Goal: Task Accomplishment & Management: Manage account settings

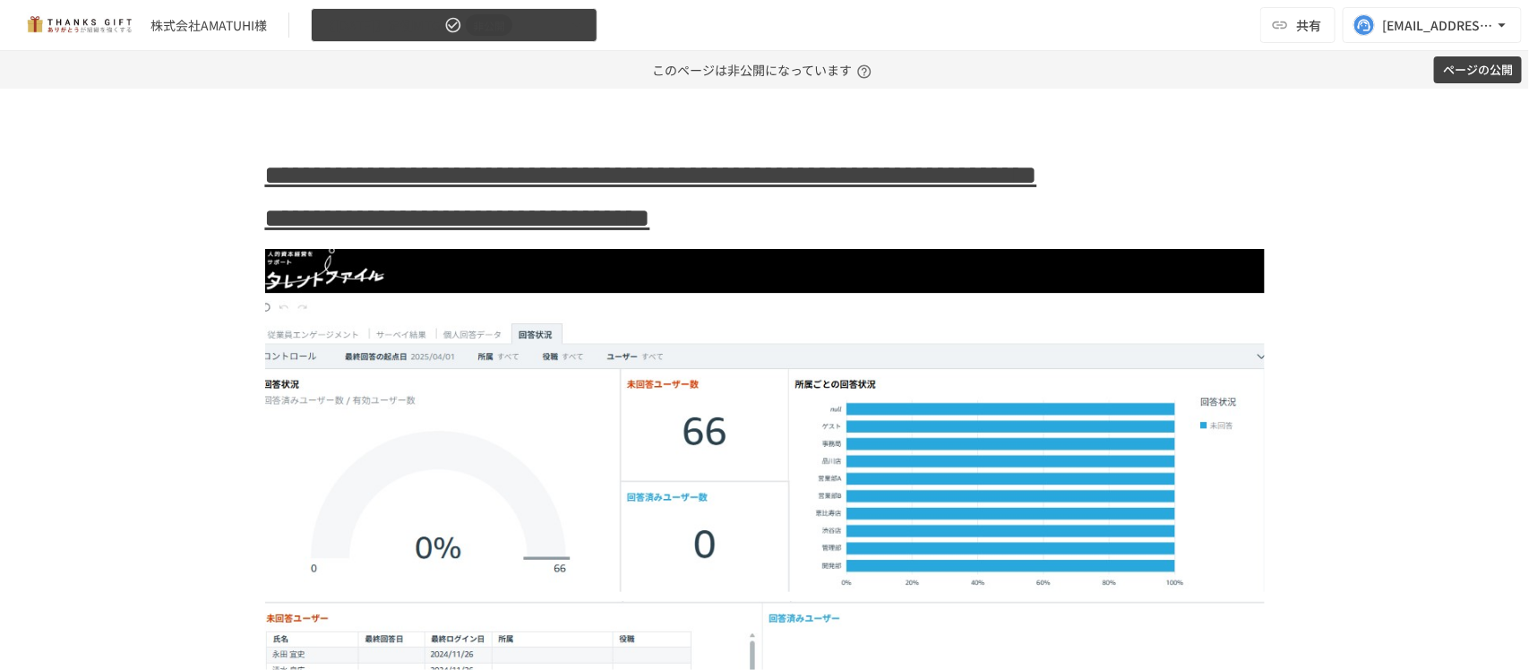
click at [444, 33] on icon "button" at bounding box center [453, 25] width 18 height 18
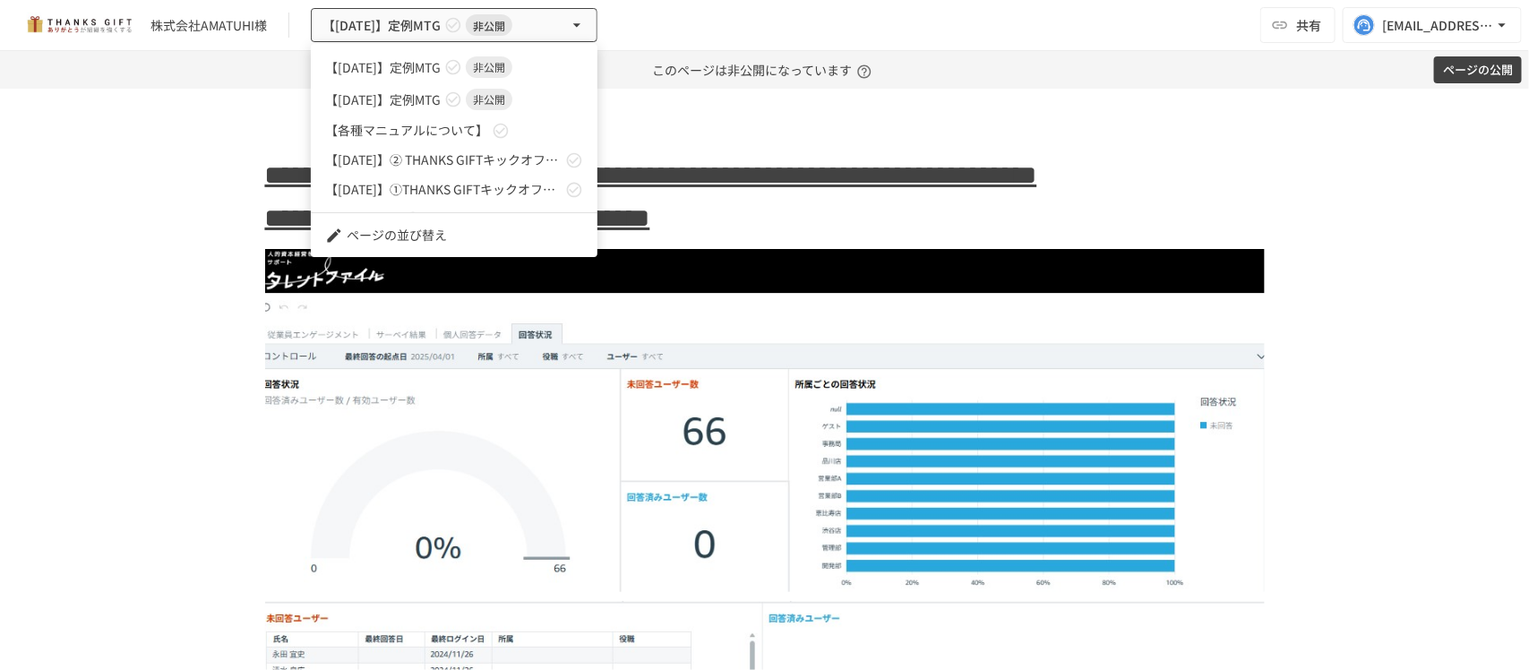
click at [1464, 56] on div at bounding box center [764, 335] width 1529 height 670
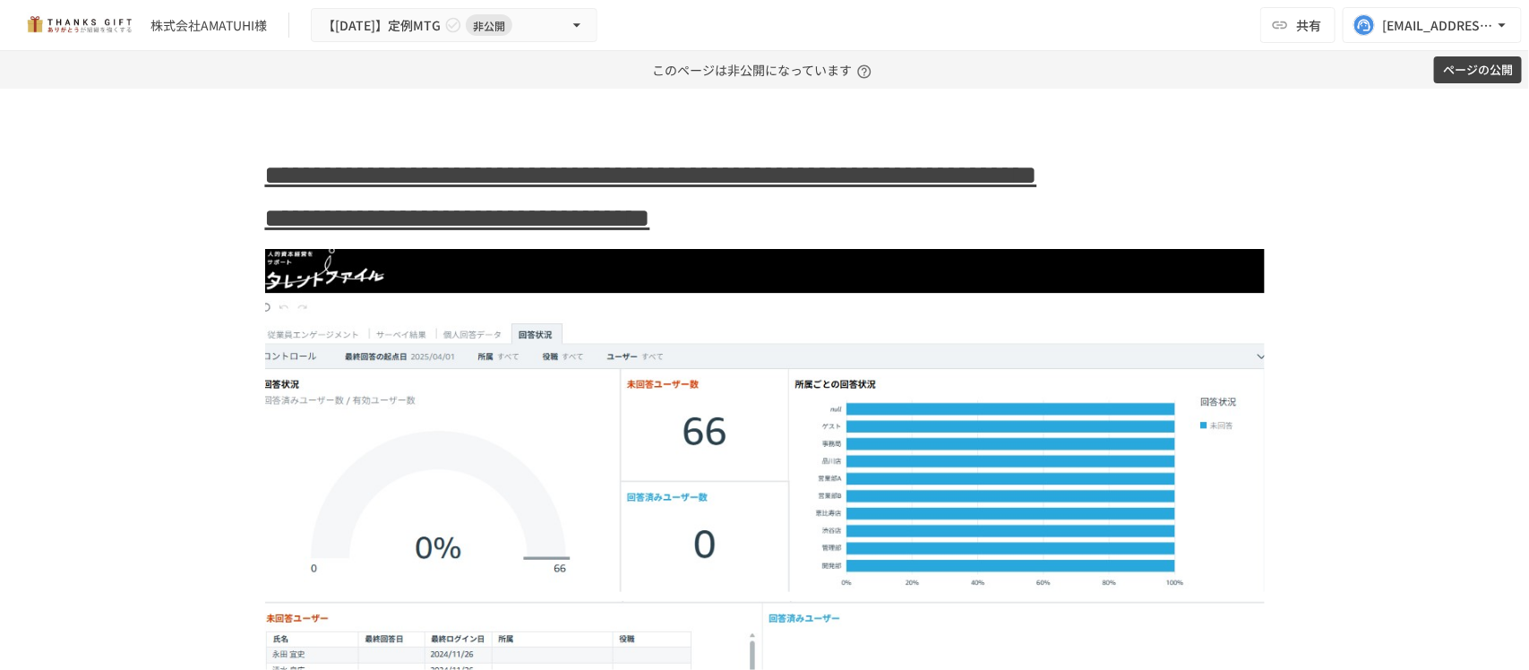
click at [1474, 70] on button "ページの公開" at bounding box center [1478, 70] width 88 height 28
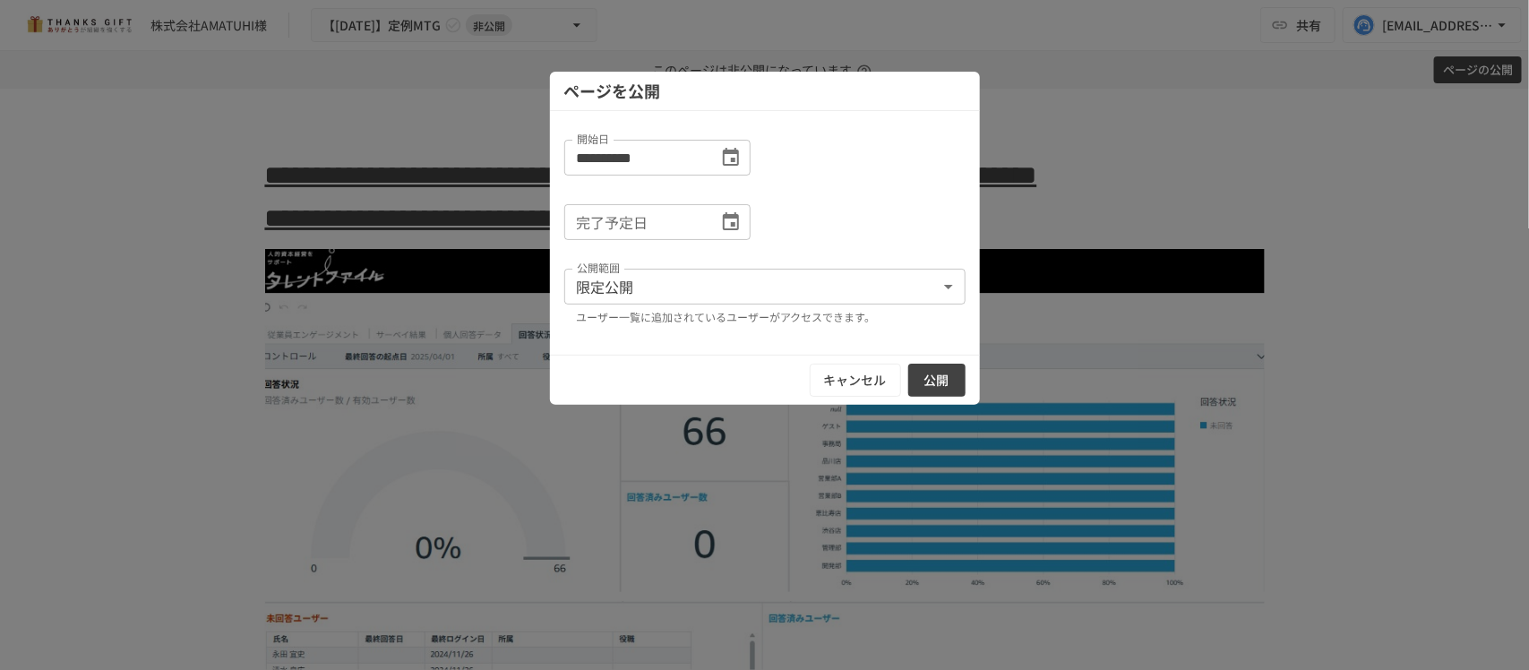
click at [934, 373] on button "公開" at bounding box center [936, 380] width 57 height 33
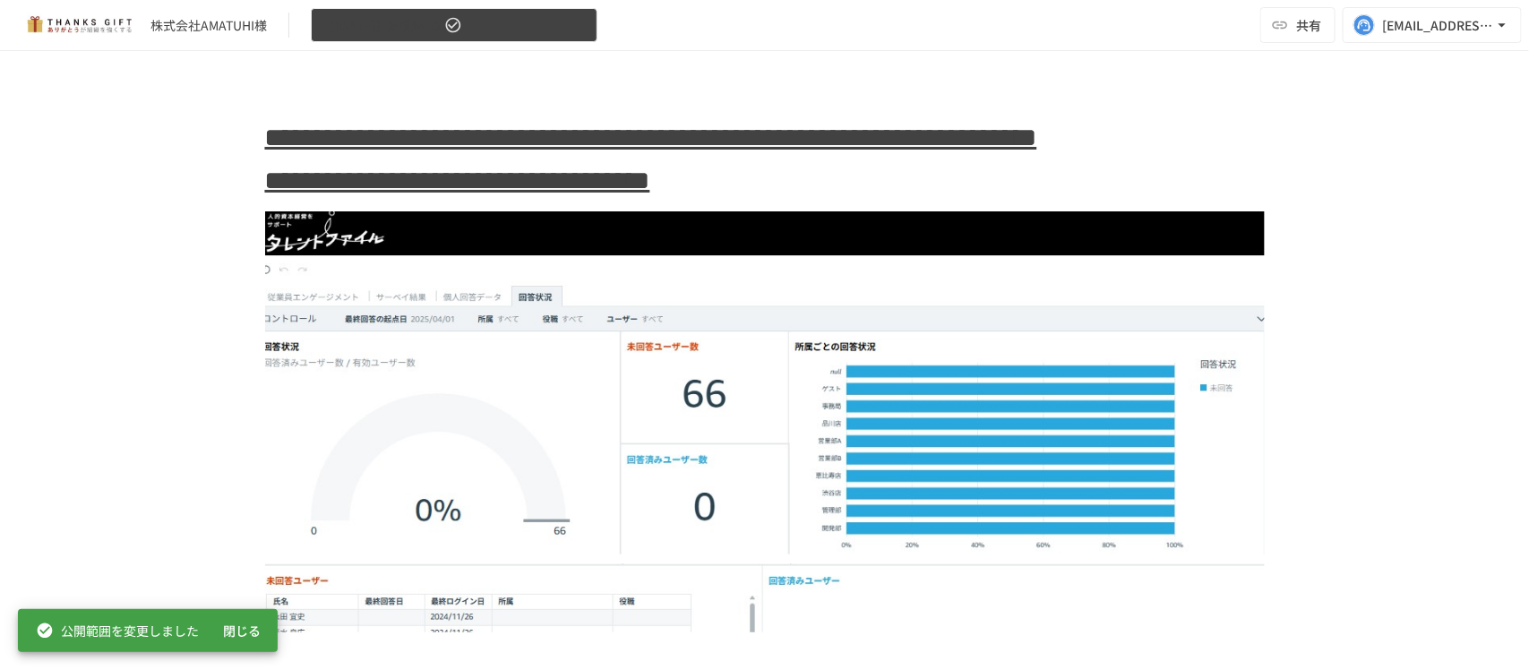
click at [468, 31] on button "【[DATE]】定例MTG" at bounding box center [454, 25] width 287 height 35
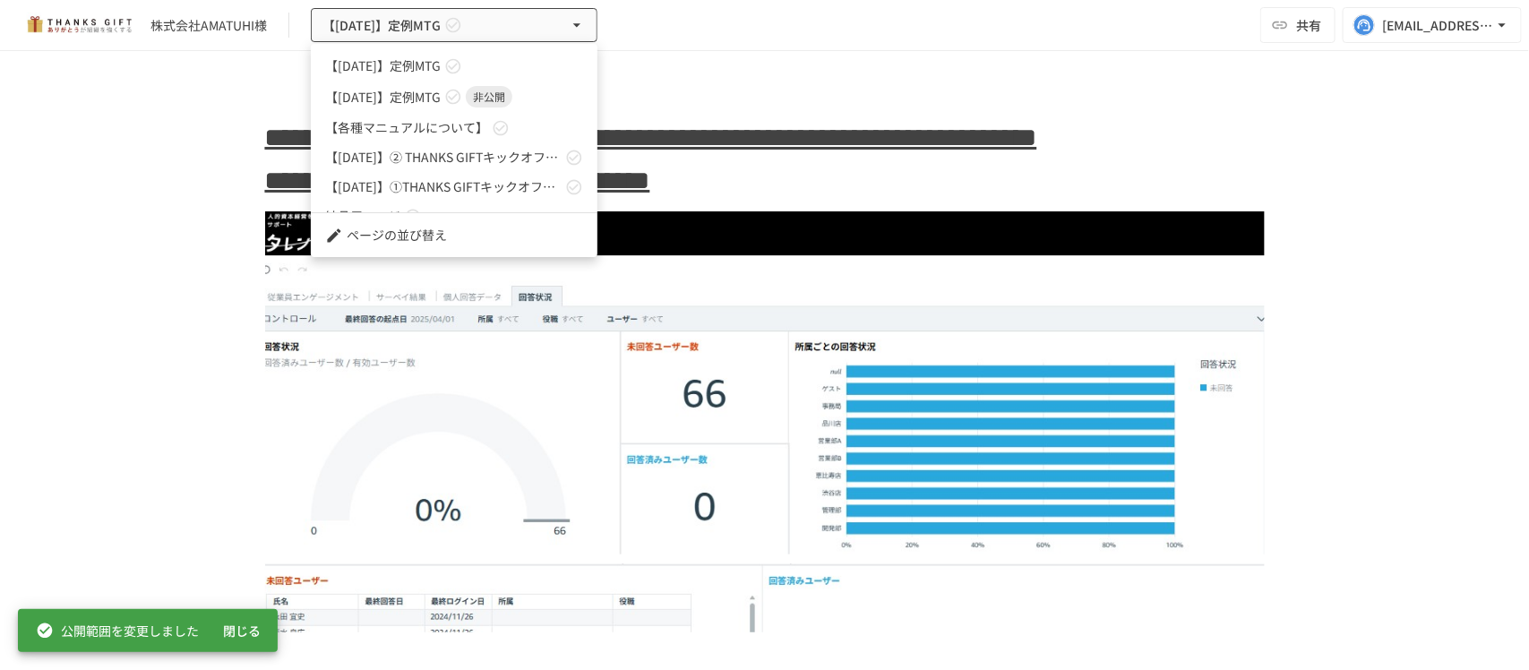
click at [421, 92] on span "【[DATE]】定例MTG" at bounding box center [383, 97] width 116 height 19
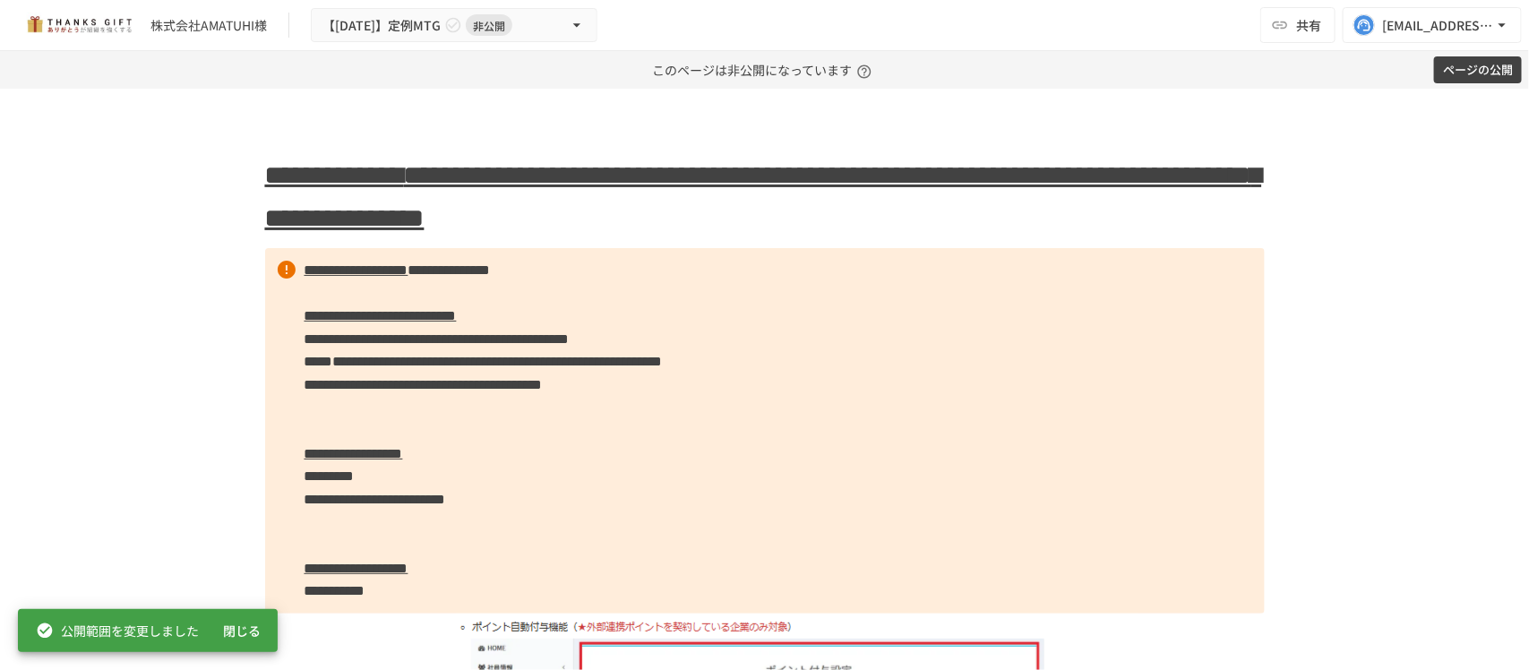
click at [1471, 61] on button "ページの公開" at bounding box center [1478, 70] width 88 height 28
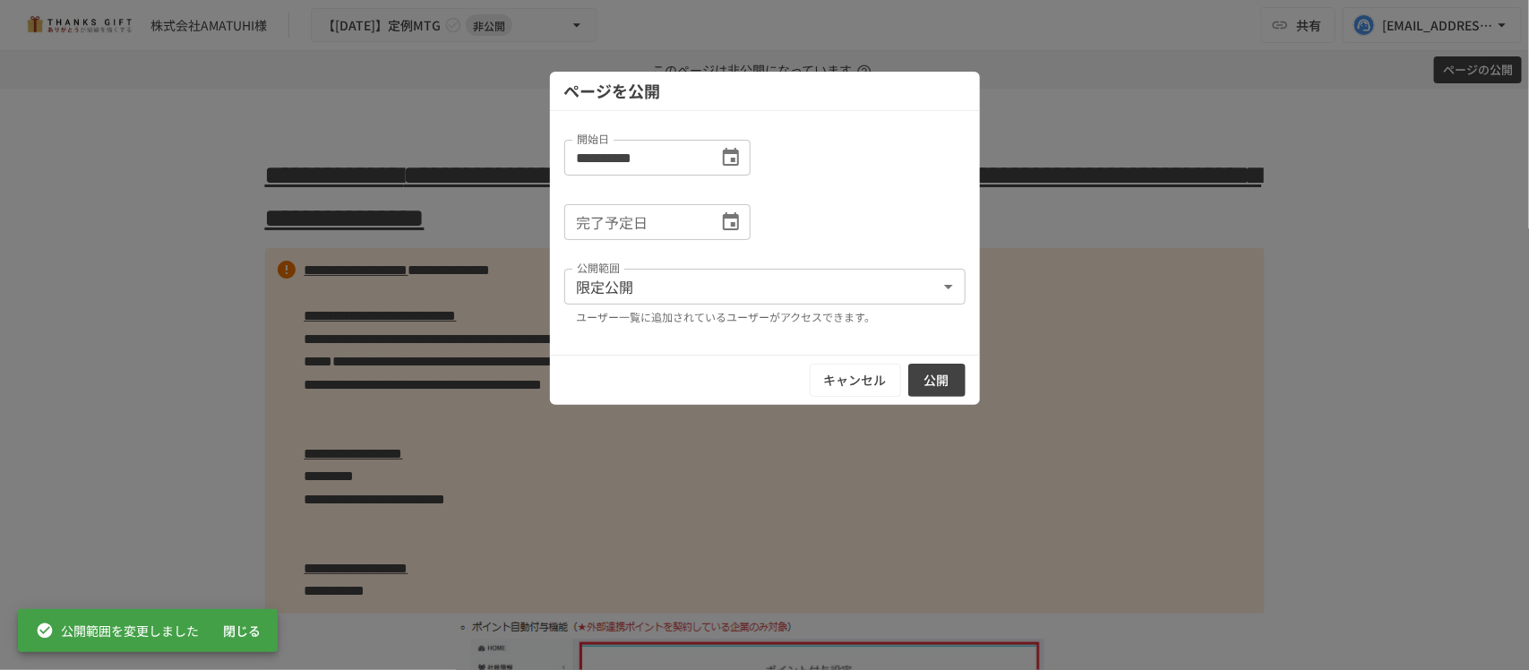
click at [946, 385] on button "公開" at bounding box center [936, 380] width 57 height 33
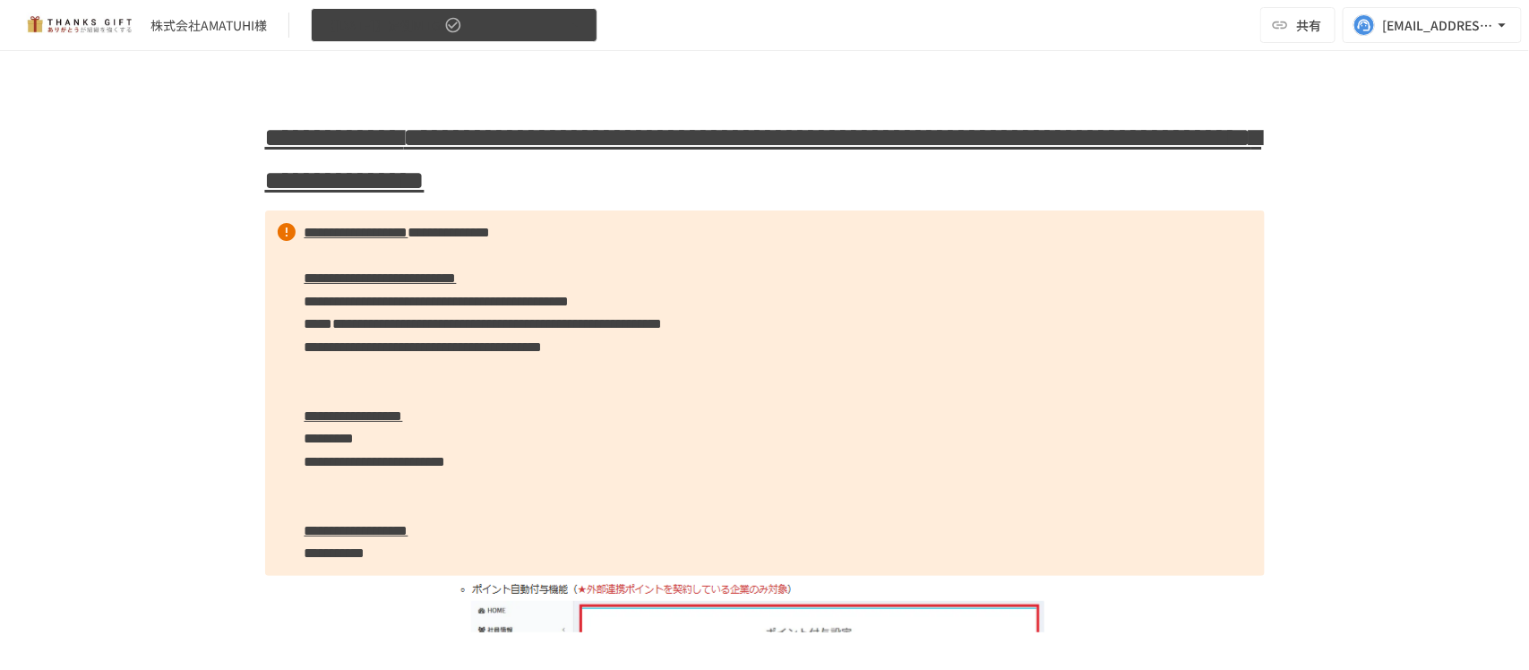
click at [386, 22] on span "【[DATE]】定例MTG" at bounding box center [381, 25] width 118 height 22
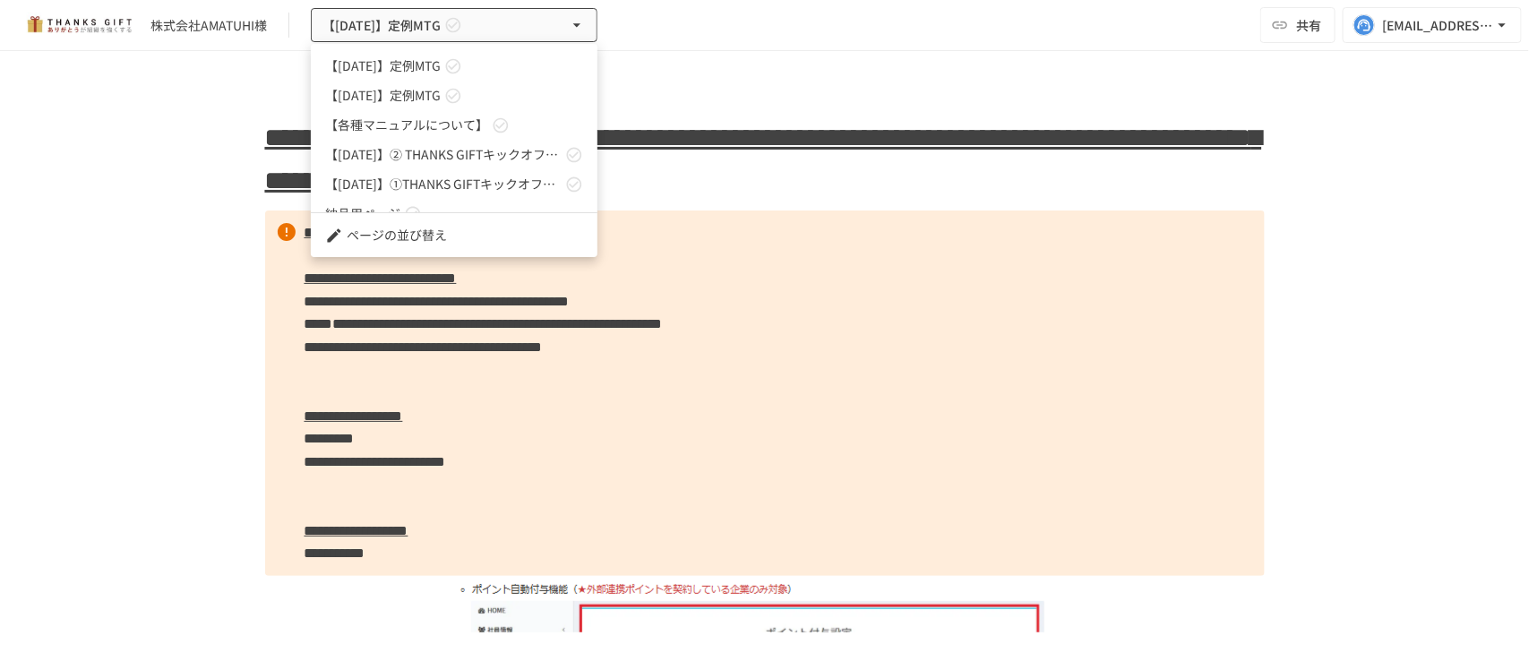
click at [163, 115] on div at bounding box center [764, 335] width 1529 height 670
